Goal: Task Accomplishment & Management: Use online tool/utility

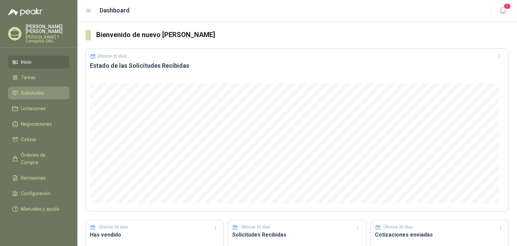
click at [36, 95] on span "Solicitudes" at bounding box center [32, 92] width 23 height 7
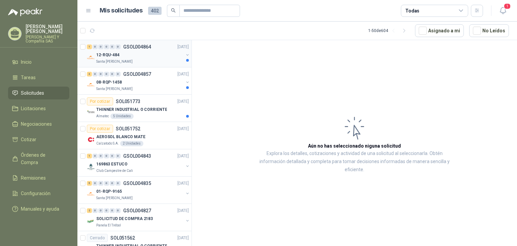
click at [101, 62] on p "Santa [PERSON_NAME]" at bounding box center [114, 61] width 36 height 5
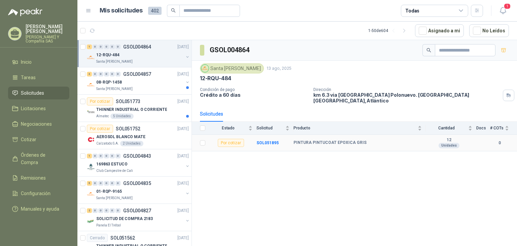
click at [311, 140] on b "PINTURA PINTUCOAT EPOXICA GRIS" at bounding box center [330, 142] width 73 height 5
click at [265, 135] on td "SOL051895" at bounding box center [275, 143] width 37 height 16
click at [265, 140] on b "SOL051895" at bounding box center [268, 142] width 22 height 5
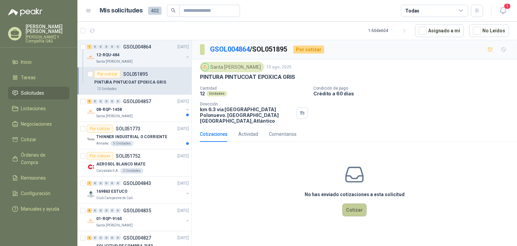
click at [361, 206] on button "Cotizar" at bounding box center [354, 209] width 24 height 13
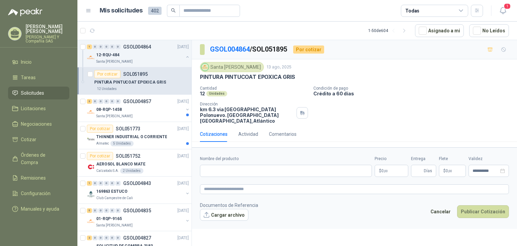
click at [390, 167] on body "[PERSON_NAME] [PERSON_NAME] Y Compañía SAS Inicio Tareas Solicitudes Licitacion…" at bounding box center [258, 123] width 517 height 246
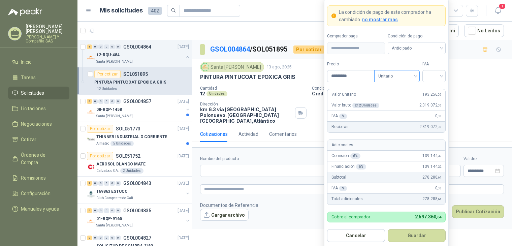
click at [412, 77] on span "Unitario" at bounding box center [396, 76] width 37 height 10
type input "*********"
click at [402, 94] on div "Unitario" at bounding box center [396, 90] width 43 height 11
click at [434, 78] on input "search" at bounding box center [433, 75] width 15 height 10
click at [434, 95] on div "19%" at bounding box center [434, 90] width 21 height 11
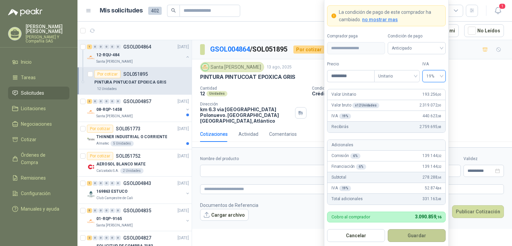
click at [412, 232] on button "Guardar" at bounding box center [416, 235] width 58 height 13
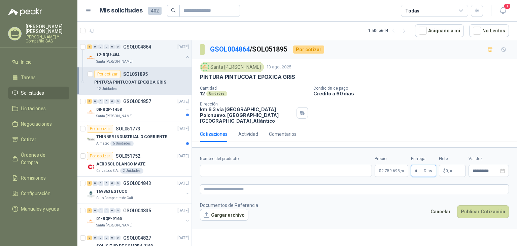
type input "*"
click at [448, 169] on span ",00" at bounding box center [450, 171] width 4 height 4
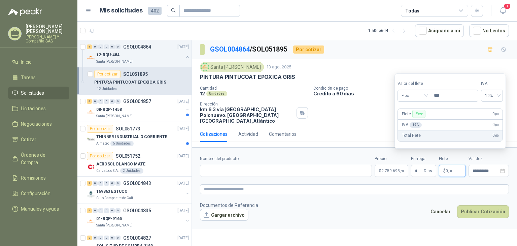
click at [440, 58] on div "GSOL004864 / SOL051895 Por cotizar" at bounding box center [354, 49] width 325 height 19
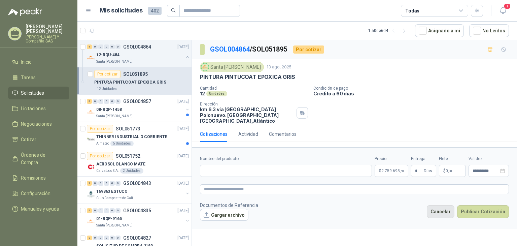
click at [447, 205] on button "Cancelar" at bounding box center [441, 211] width 28 height 13
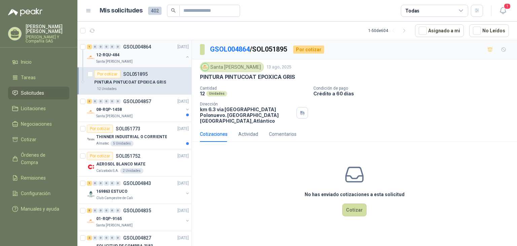
click at [139, 56] on div "12-RQU-484" at bounding box center [139, 55] width 87 height 8
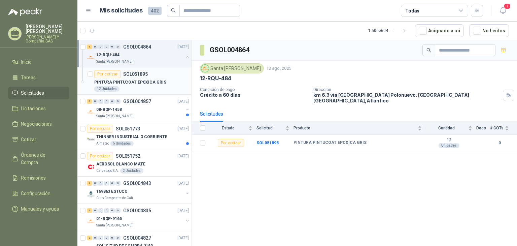
click at [143, 93] on article "Por cotizar SOL051895 PINTURA PINTUCOAT EPOXICA GRIS 12 Unidades" at bounding box center [134, 80] width 114 height 27
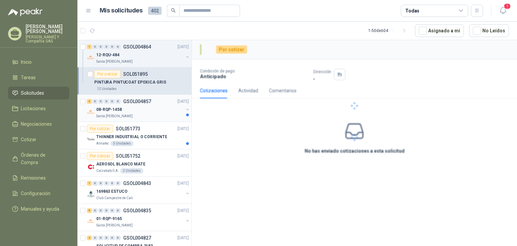
click at [145, 112] on div "08-RQP-1458" at bounding box center [139, 109] width 87 height 8
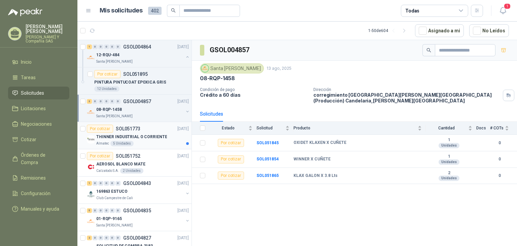
click at [145, 137] on p "THINNER INDUSTRIAL O CORRIENTE" at bounding box center [131, 137] width 71 height 6
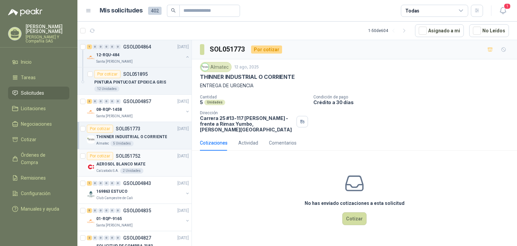
click at [148, 159] on div "Por cotizar SOL051752 [DATE]" at bounding box center [138, 156] width 102 height 8
